Goal: Information Seeking & Learning: Learn about a topic

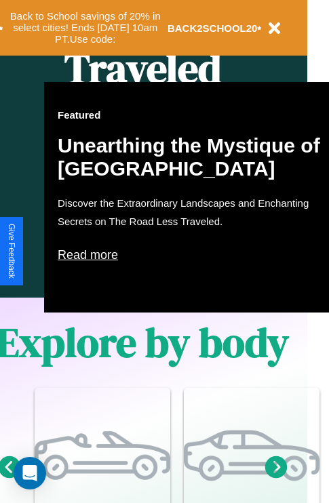
scroll to position [675, 22]
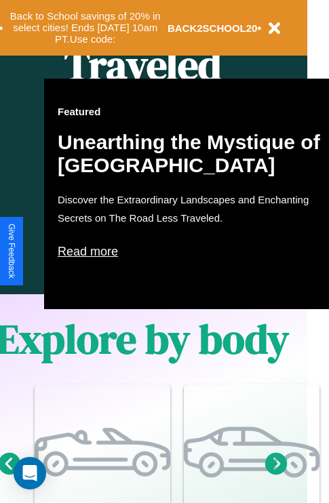
click at [193, 251] on p "Read more" at bounding box center [193, 251] width 271 height 22
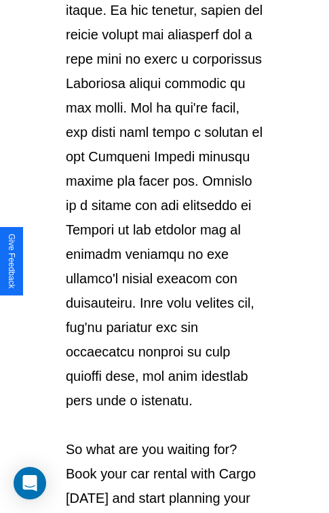
scroll to position [2342, 0]
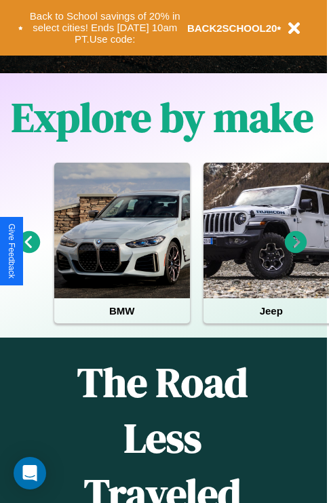
scroll to position [209, 0]
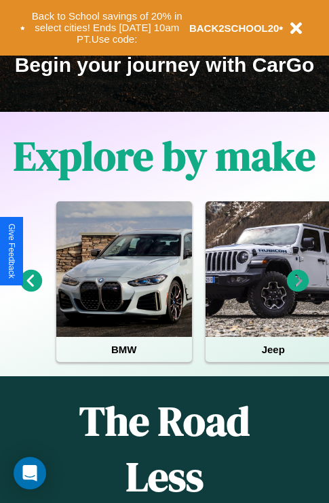
click at [30, 290] on icon at bounding box center [31, 281] width 22 height 22
